Goal: Task Accomplishment & Management: Manage account settings

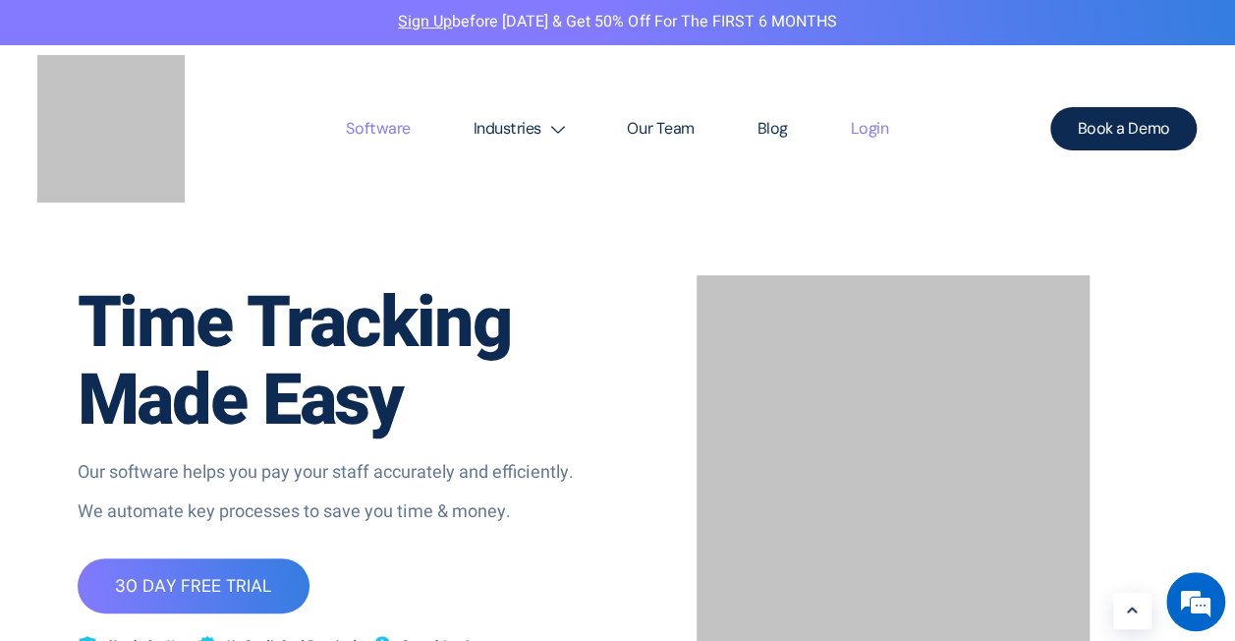
click at [875, 145] on section "Software Industries Aged Care Award Schads Award Clerks Private Sector Award Le…" at bounding box center [617, 128] width 1235 height 167
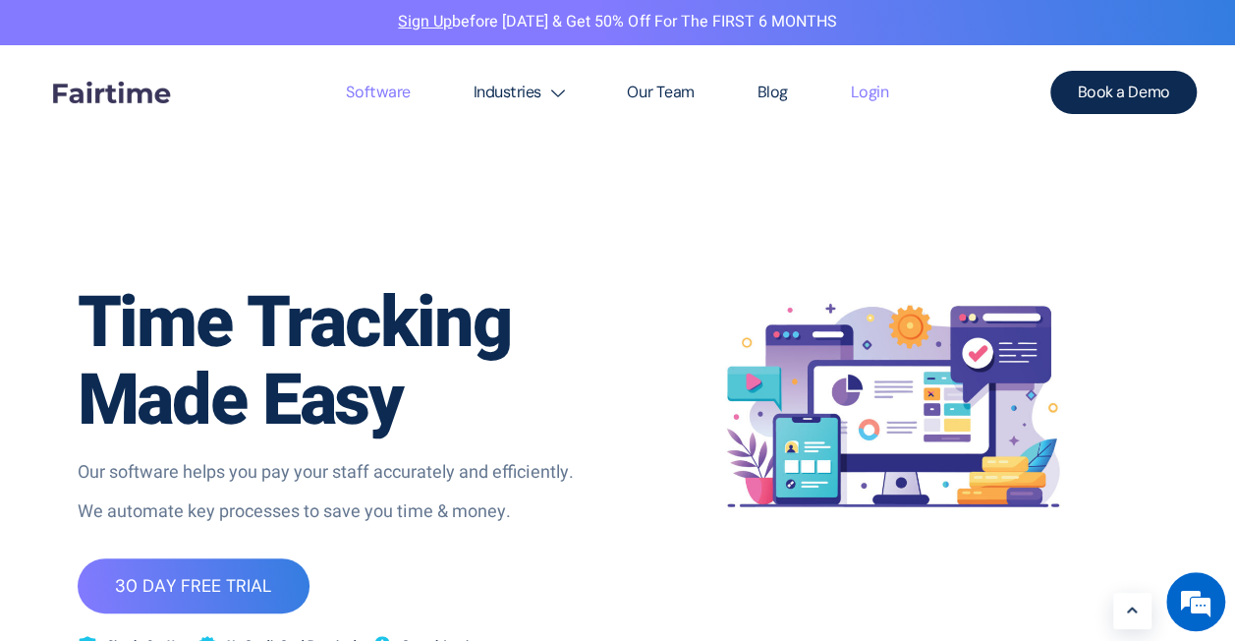
click at [863, 102] on link "Login" at bounding box center [869, 92] width 101 height 94
click at [852, 100] on link "Login" at bounding box center [869, 92] width 101 height 94
click at [861, 90] on link "Login" at bounding box center [869, 92] width 101 height 94
